Goal: Task Accomplishment & Management: Use online tool/utility

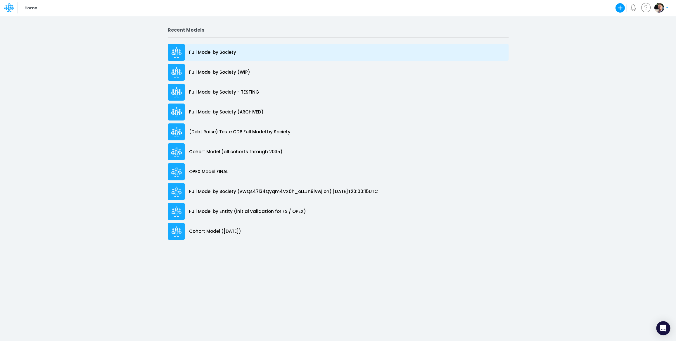
click at [225, 56] on div "Full Model by Society" at bounding box center [338, 52] width 341 height 17
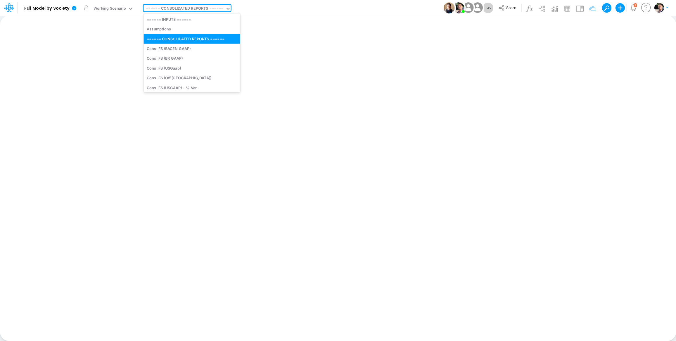
click at [204, 11] on div "====== CONSOLIDATED REPORTS ======" at bounding box center [183, 9] width 77 height 7
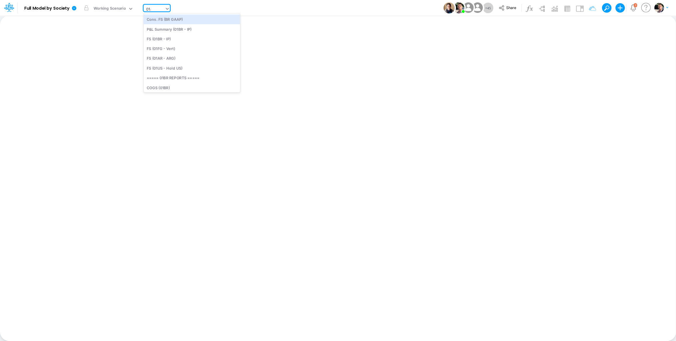
type input "01ar"
click at [171, 17] on div "FS (01AR - ARG)" at bounding box center [182, 19] width 79 height 10
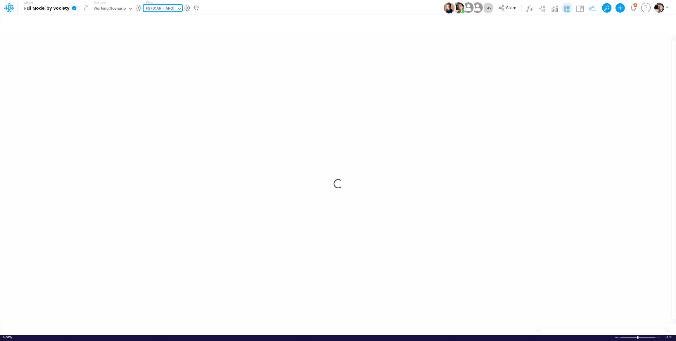
click at [170, 10] on div "FS (01AR - ARG)" at bounding box center [159, 9] width 29 height 7
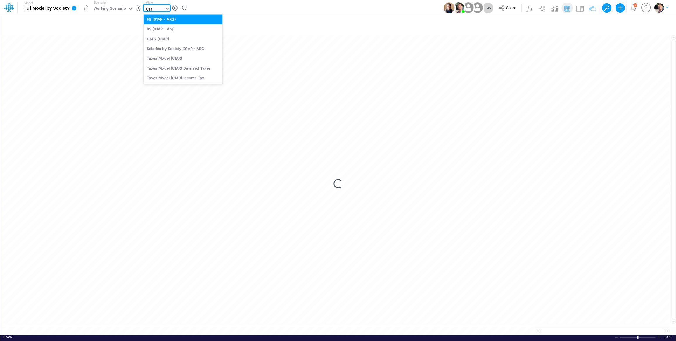
type input "01ar"
click at [169, 30] on div "BS (01AR - Arg)" at bounding box center [182, 29] width 79 height 10
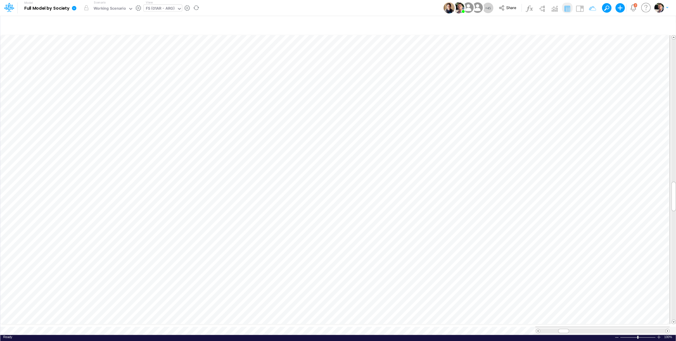
scroll to position [2, 18]
click at [658, 334] on div at bounding box center [658, 336] width 5 height 4
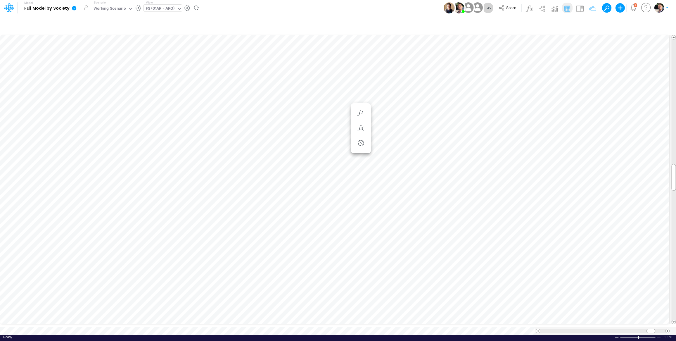
scroll to position [2, 18]
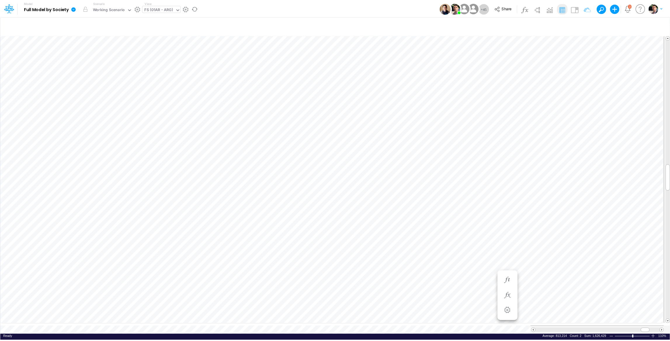
scroll to position [2, 18]
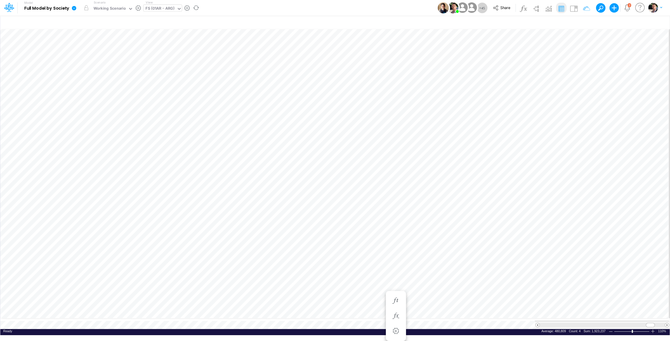
scroll to position [2, 18]
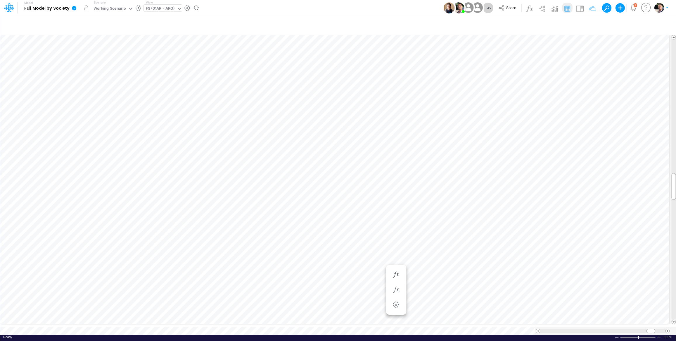
scroll to position [2, 18]
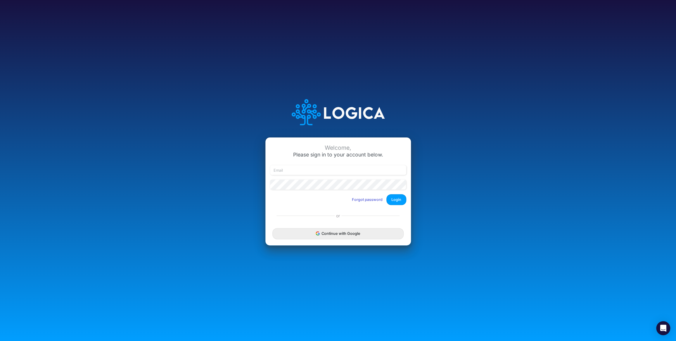
click at [345, 239] on div "Continue with Google" at bounding box center [337, 233] width 145 height 23
click at [346, 237] on button "Continue with Google" at bounding box center [337, 233] width 131 height 11
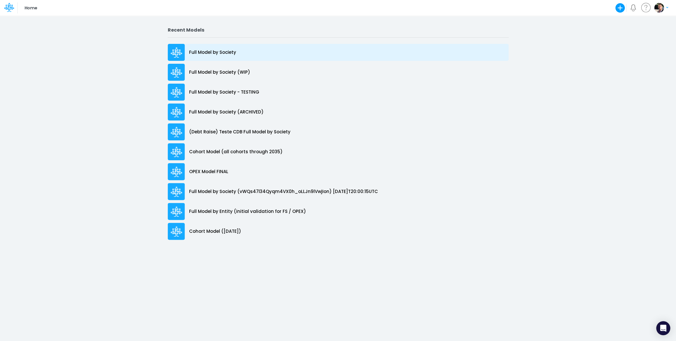
click at [226, 57] on div "Full Model by Society" at bounding box center [338, 52] width 341 height 17
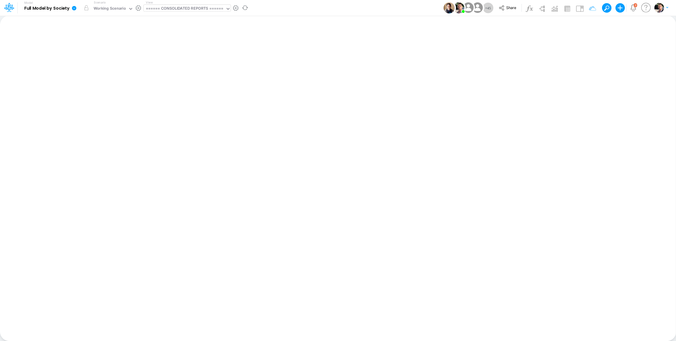
click at [184, 11] on div "====== CONSOLIDATED REPORTS ======" at bounding box center [183, 9] width 77 height 7
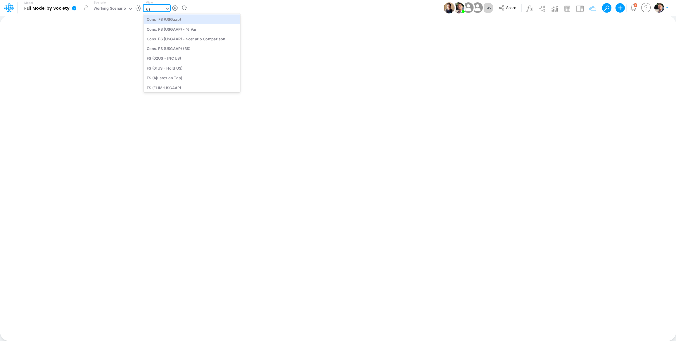
type input "usg"
click at [177, 76] on div "BS (USGAAP)" at bounding box center [185, 78] width 85 height 10
type input "BS (USGAAP) - Detailed"
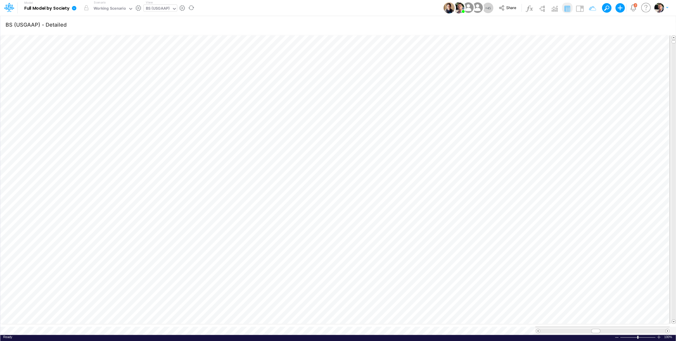
scroll to position [2, 19]
click at [162, 7] on div "BS (USGAAP)" at bounding box center [157, 9] width 24 height 7
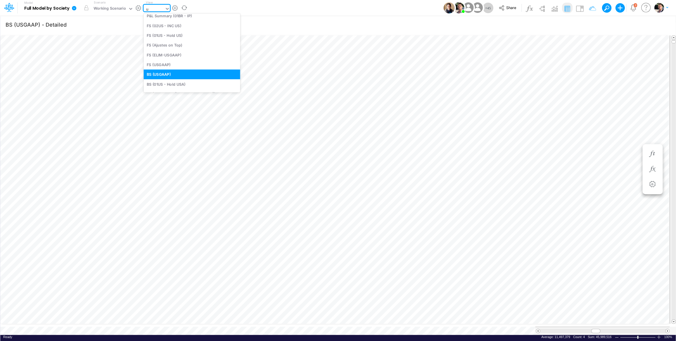
scroll to position [47, 0]
type input "usga"
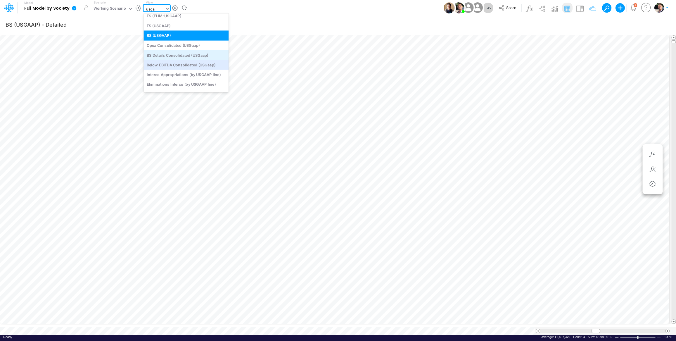
scroll to position [37, 0]
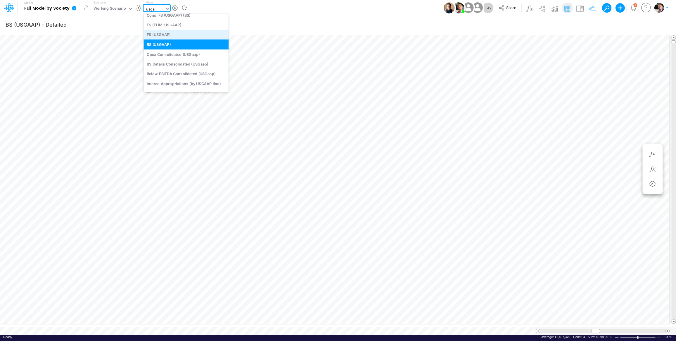
click at [166, 35] on div "FS (USGAAP)" at bounding box center [185, 35] width 85 height 10
type input "Financial Statements - Consolidated"
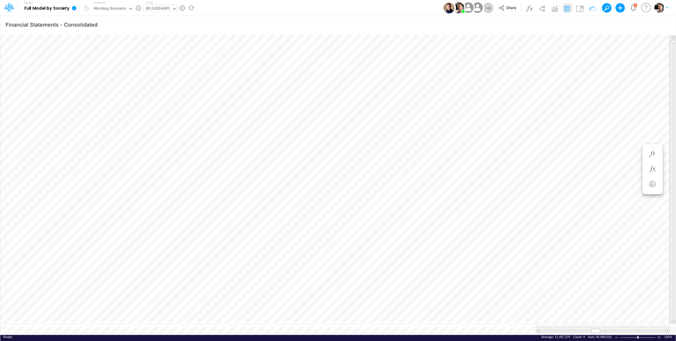
type input "BS (USGAAP) - Detailed"
drag, startPoint x: 599, startPoint y: 325, endPoint x: 549, endPoint y: 325, distance: 49.7
click at [549, 328] on div at bounding box center [545, 330] width 9 height 4
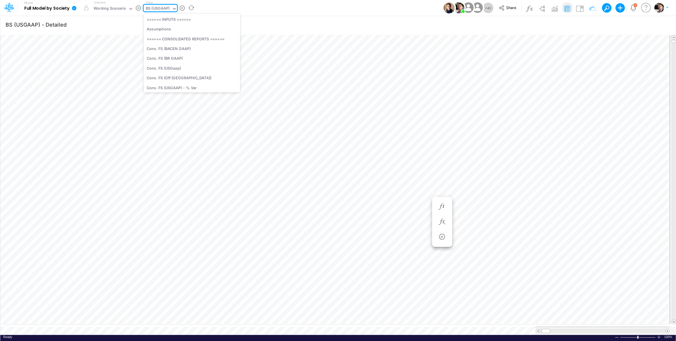
click at [160, 9] on div "BS (USGAAP)" at bounding box center [157, 9] width 24 height 7
click at [162, 9] on div "BS (USGAAP)" at bounding box center [157, 9] width 24 height 7
type input "cogs"
click at [172, 22] on div "COGS (01BR)" at bounding box center [182, 19] width 79 height 10
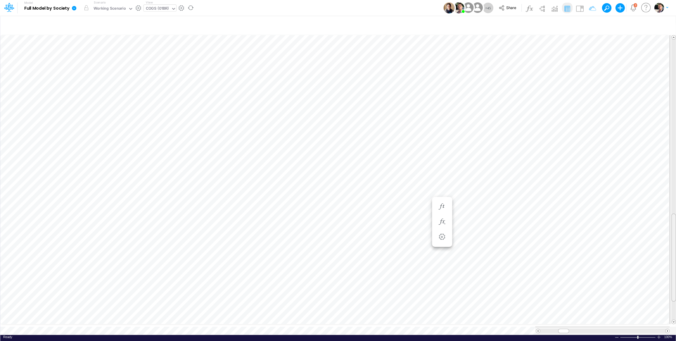
scroll to position [0, 0]
drag, startPoint x: 672, startPoint y: 251, endPoint x: 678, endPoint y: 102, distance: 149.4
click at [163, 11] on div "COGS (01BR)" at bounding box center [156, 9] width 23 height 7
click at [162, 9] on div "COGS (01BR)" at bounding box center [156, 9] width 23 height 7
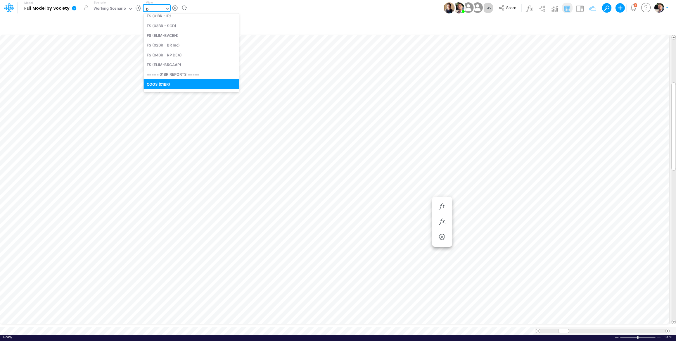
scroll to position [0, 0]
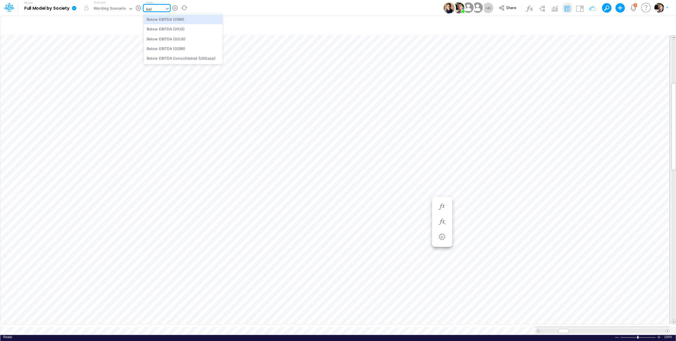
type input "belo"
click at [181, 20] on div "Below EBITDA (01BR)" at bounding box center [182, 19] width 79 height 10
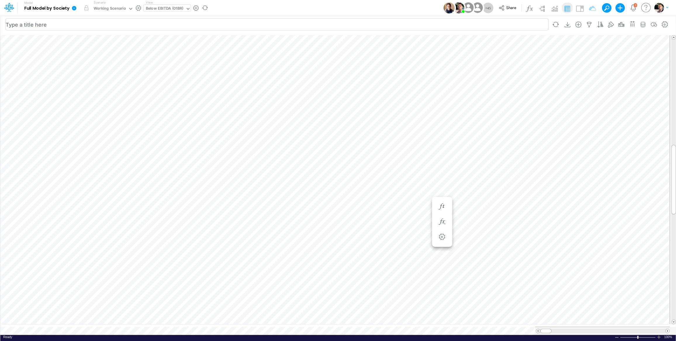
scroll to position [2, 9]
click at [514, 224] on li at bounding box center [508, 221] width 20 height 15
click at [509, 222] on icon "button" at bounding box center [507, 222] width 9 height 6
type input "BS (USGAAP) - Detailed"
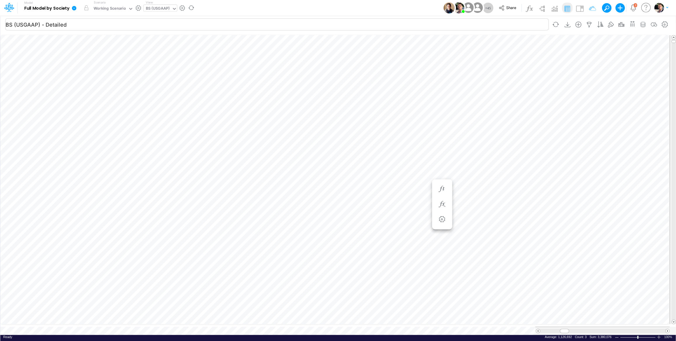
scroll to position [2, 9]
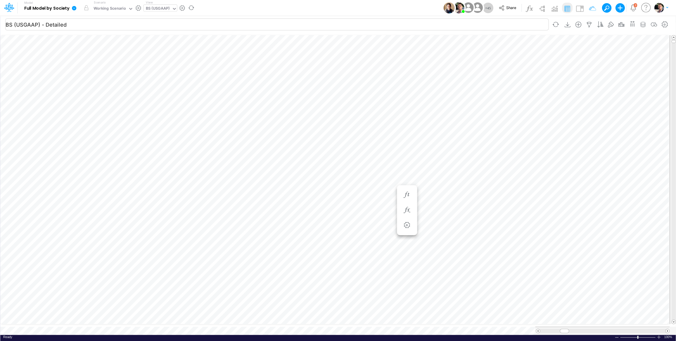
scroll to position [2, 9]
click at [538, 224] on icon "button" at bounding box center [539, 222] width 9 height 6
